Goal: Task Accomplishment & Management: Use online tool/utility

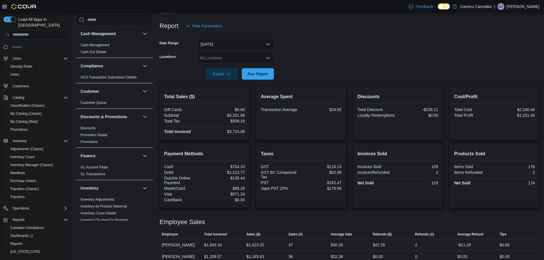
scroll to position [25, 0]
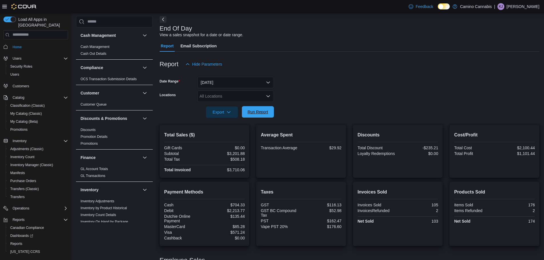
click at [262, 114] on span "Run Report" at bounding box center [258, 112] width 21 height 6
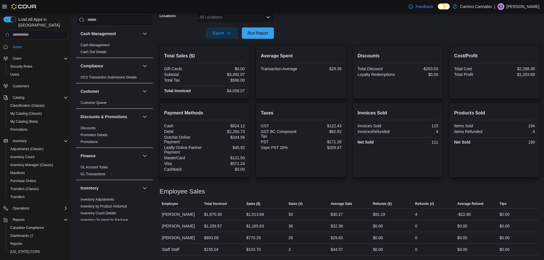
click at [302, 190] on div "Employee Sales" at bounding box center [350, 191] width 380 height 7
drag, startPoint x: 218, startPoint y: 192, endPoint x: 158, endPoint y: 193, distance: 60.0
click at [158, 193] on div "Cash Management Cash Management Cash Out Details Compliance OCS Transaction Sub…" at bounding box center [307, 96] width 463 height 319
drag, startPoint x: 224, startPoint y: 189, endPoint x: 161, endPoint y: 190, distance: 62.5
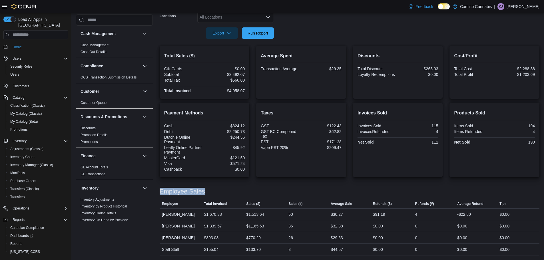
click at [161, 190] on div "Employee Sales" at bounding box center [350, 191] width 380 height 7
click at [161, 190] on h3 "Employee Sales" at bounding box center [182, 191] width 45 height 7
drag, startPoint x: 160, startPoint y: 191, endPoint x: 211, endPoint y: 191, distance: 51.1
click at [211, 191] on div "Employee Sales" at bounding box center [350, 191] width 380 height 7
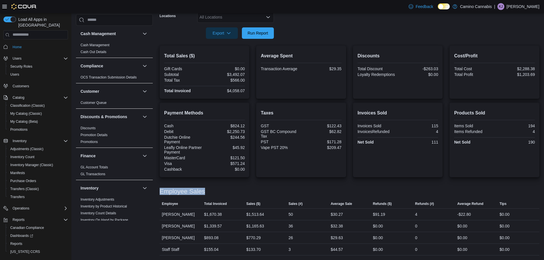
drag, startPoint x: 212, startPoint y: 190, endPoint x: 159, endPoint y: 193, distance: 52.9
click at [159, 193] on div "Cash Management Cash Management Cash Out Details Compliance OCS Transaction Sub…" at bounding box center [307, 96] width 463 height 319
drag, startPoint x: 159, startPoint y: 193, endPoint x: 206, endPoint y: 192, distance: 47.7
click at [206, 192] on div "Cash Management Cash Management Cash Out Details Compliance OCS Transaction Sub…" at bounding box center [307, 96] width 463 height 319
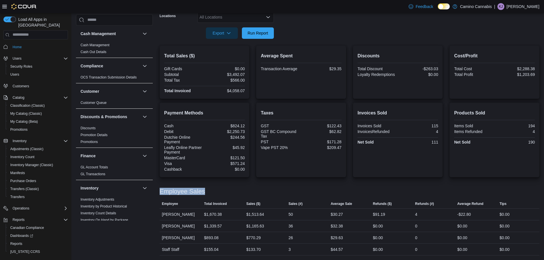
click at [206, 192] on div "Employee Sales" at bounding box center [350, 191] width 380 height 7
drag, startPoint x: 206, startPoint y: 192, endPoint x: 163, endPoint y: 192, distance: 43.7
click at [163, 192] on div "Employee Sales" at bounding box center [350, 191] width 380 height 7
click at [163, 192] on h3 "Employee Sales" at bounding box center [182, 191] width 45 height 7
drag, startPoint x: 160, startPoint y: 192, endPoint x: 215, endPoint y: 192, distance: 55.4
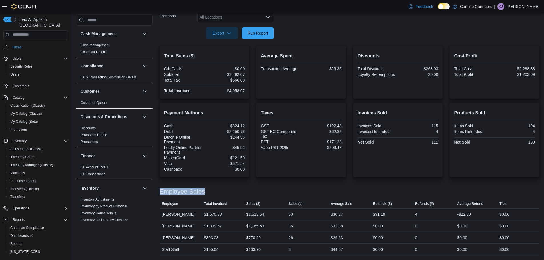
click at [215, 192] on div "Employee Sales" at bounding box center [350, 191] width 380 height 7
drag, startPoint x: 214, startPoint y: 192, endPoint x: 160, endPoint y: 194, distance: 54.5
click at [160, 194] on div "Employee Sales" at bounding box center [350, 191] width 380 height 7
click at [160, 194] on h3 "Employee Sales" at bounding box center [182, 191] width 45 height 7
